Goal: Task Accomplishment & Management: Use online tool/utility

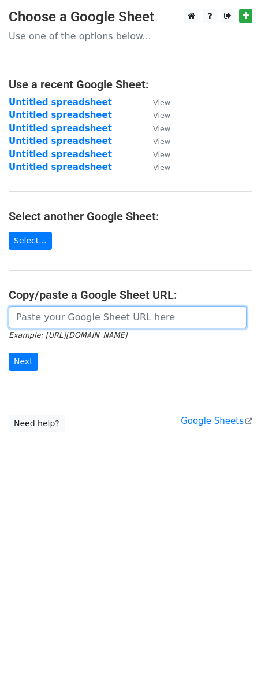
click at [100, 322] on input "url" at bounding box center [128, 317] width 238 height 22
paste input "[URL][DOMAIN_NAME]"
type input "[URL][DOMAIN_NAME]"
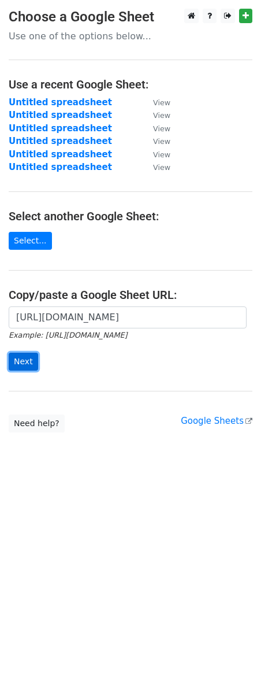
click at [24, 360] on input "Next" at bounding box center [23, 362] width 29 height 18
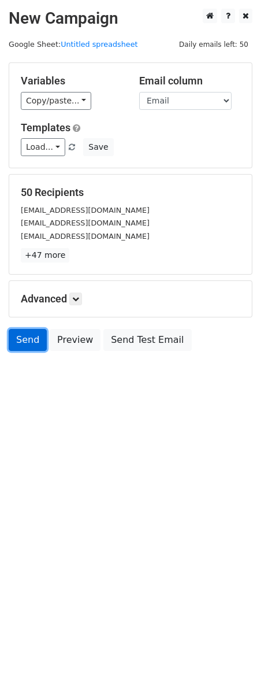
click at [23, 343] on link "Send" at bounding box center [28, 340] width 38 height 22
click at [27, 346] on link "Send" at bounding box center [28, 340] width 38 height 22
click at [28, 346] on link "Send" at bounding box center [28, 340] width 38 height 22
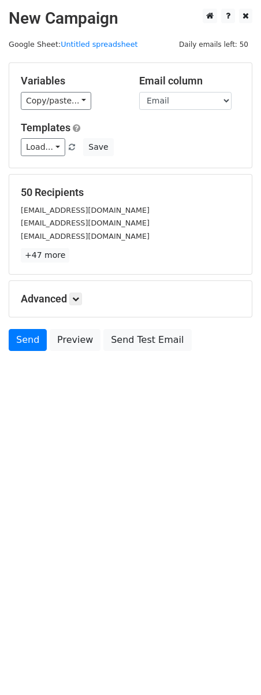
click at [130, 539] on html "New Campaign Daily emails left: 50 Google Sheet: Untitled spreadsheet Variables…" at bounding box center [130, 347] width 261 height 695
click at [33, 345] on link "Send" at bounding box center [28, 340] width 38 height 22
